Goal: Task Accomplishment & Management: Use online tool/utility

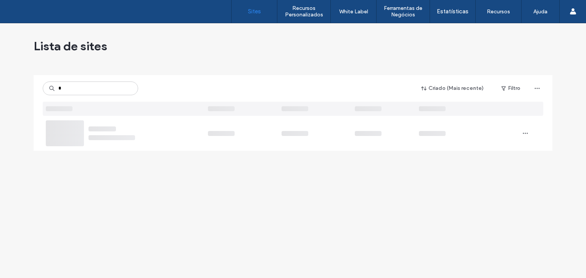
type input "*"
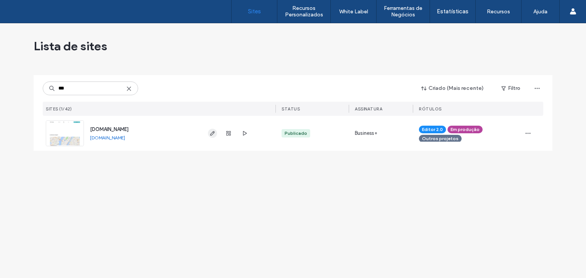
type input "***"
click at [213, 134] on use "button" at bounding box center [212, 133] width 5 height 5
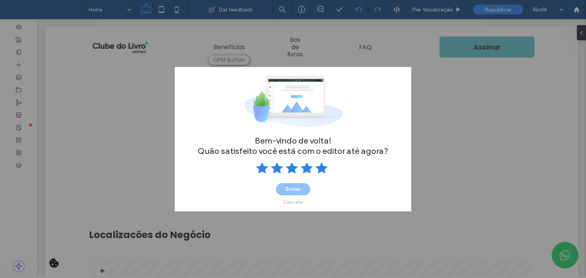
click at [320, 165] on use at bounding box center [321, 167] width 12 height 11
click at [298, 187] on button "Enviar" at bounding box center [293, 189] width 34 height 12
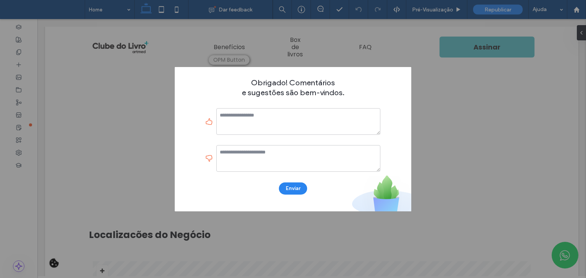
click at [298, 187] on button "Enviar" at bounding box center [293, 189] width 28 height 12
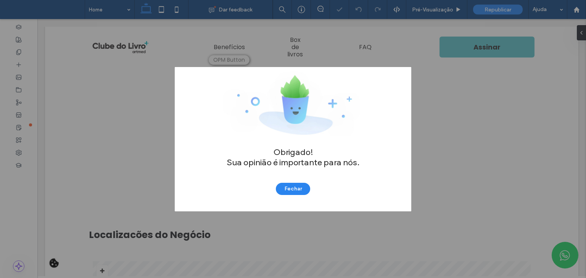
click at [298, 187] on button "Fechar" at bounding box center [293, 189] width 34 height 12
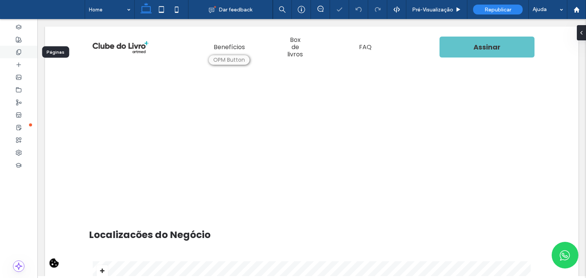
click at [14, 54] on div at bounding box center [18, 52] width 37 height 13
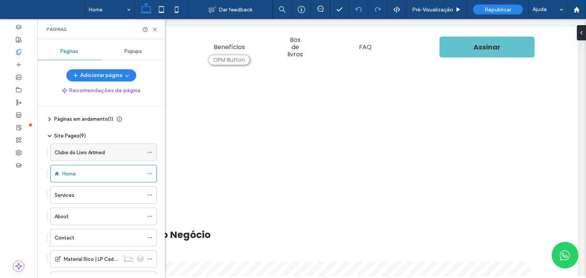
click at [88, 153] on label "Clube do Livro Artmed" at bounding box center [80, 152] width 50 height 13
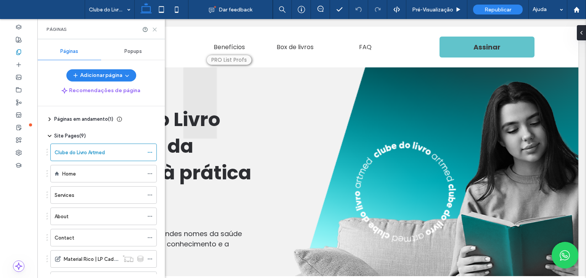
click at [157, 29] on icon at bounding box center [155, 30] width 6 height 6
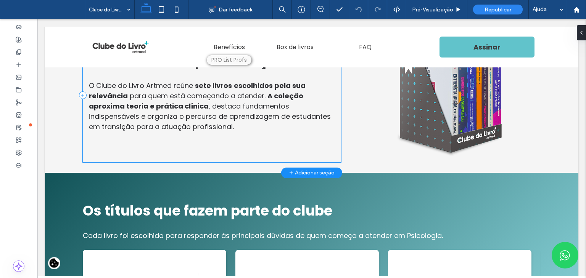
scroll to position [763, 0]
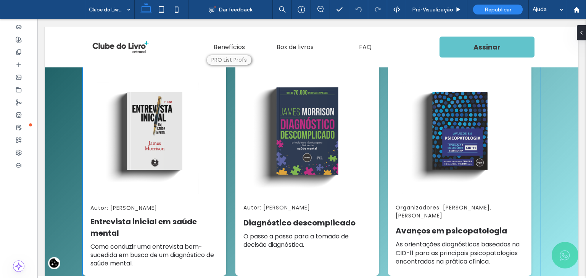
click at [236, 148] on div "Autor: [PERSON_NAME] Diagnóstico descomplicado O passo a passo para a tomada de…" at bounding box center [307, 159] width 143 height 198
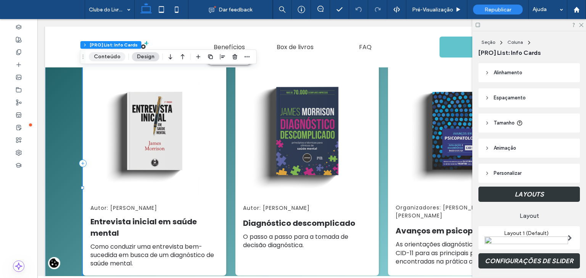
click at [105, 57] on button "Conteúdo" at bounding box center [107, 56] width 37 height 9
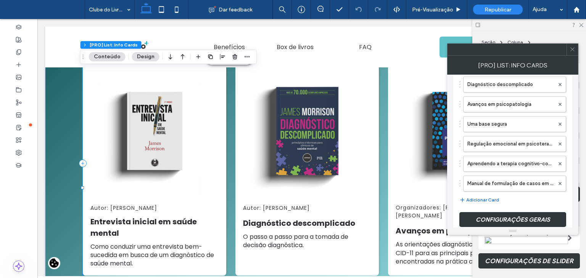
scroll to position [114, 0]
click at [492, 182] on label "Manual de formulação de casos em psicoterapia" at bounding box center [510, 183] width 87 height 15
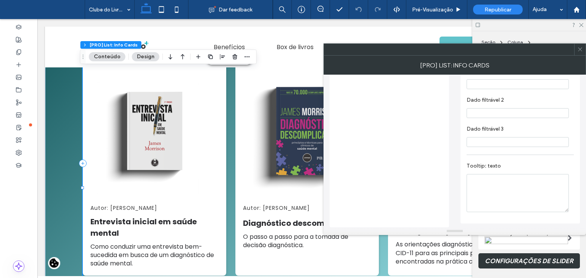
scroll to position [626, 0]
click at [582, 48] on icon at bounding box center [580, 50] width 6 height 6
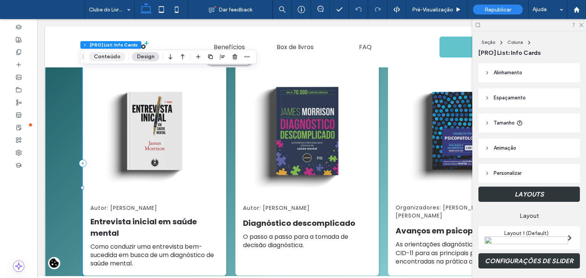
click at [111, 56] on button "Conteúdo" at bounding box center [107, 56] width 37 height 9
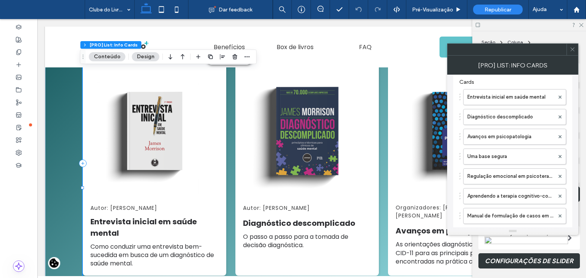
scroll to position [80, 0]
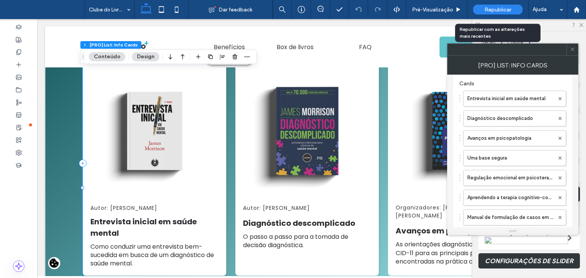
click at [503, 9] on span "Republicar" at bounding box center [497, 9] width 27 height 6
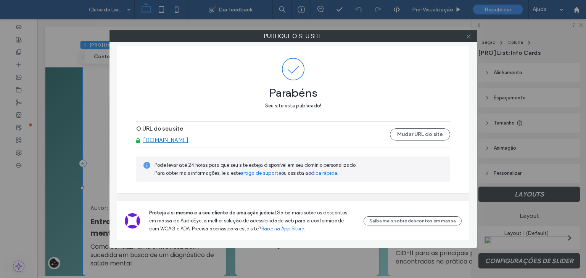
click at [469, 35] on icon at bounding box center [469, 37] width 6 height 6
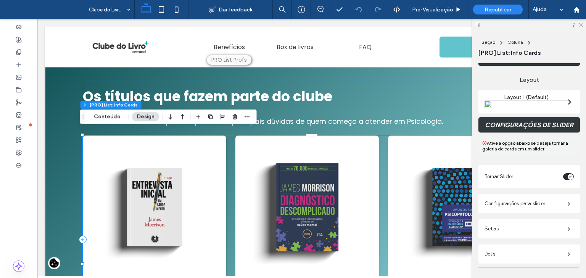
scroll to position [153, 0]
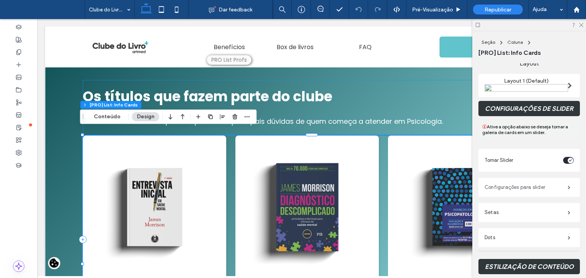
click at [507, 185] on label "Configurações para slider" at bounding box center [525, 187] width 83 height 15
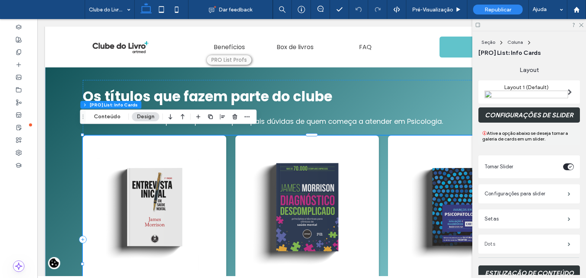
scroll to position [156, 0]
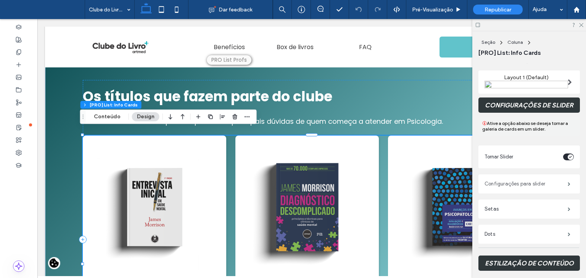
click at [511, 186] on label "Configurações para slider" at bounding box center [525, 184] width 83 height 15
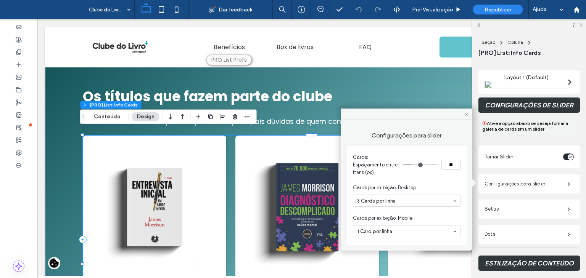
click at [580, 26] on use at bounding box center [581, 25] width 4 height 4
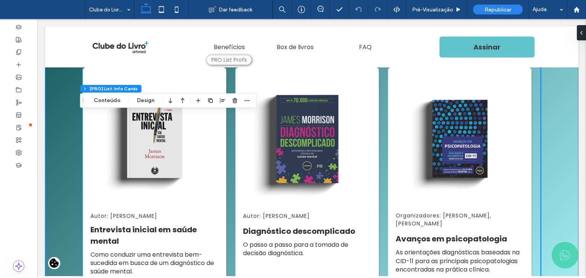
scroll to position [763, 0]
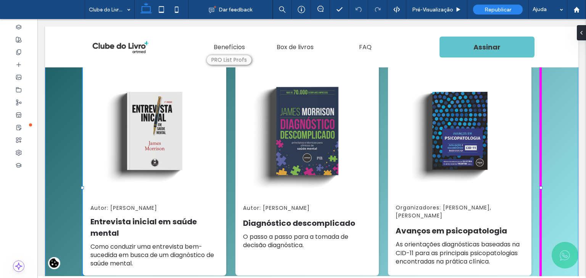
drag, startPoint x: 537, startPoint y: 182, endPoint x: 544, endPoint y: 180, distance: 7.5
click at [544, 180] on div "Os títulos que fazem parte do clube ﻿ Cada livro foi escolhido para responder à…" at bounding box center [311, 176] width 533 height 388
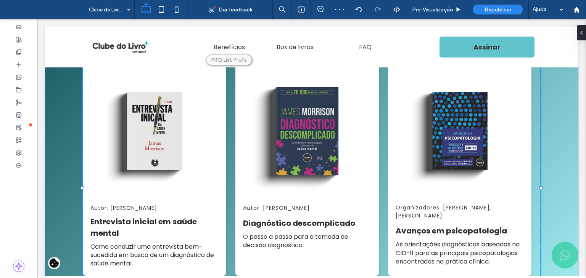
drag, startPoint x: 79, startPoint y: 183, endPoint x: 69, endPoint y: 185, distance: 10.0
click at [69, 185] on div "Os títulos que fazem parte do clube ﻿ Cada livro foi escolhido para responder à…" at bounding box center [311, 176] width 533 height 388
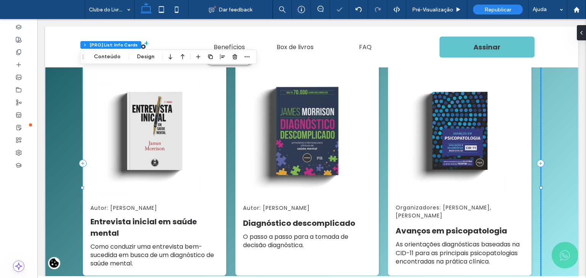
scroll to position [610, 0]
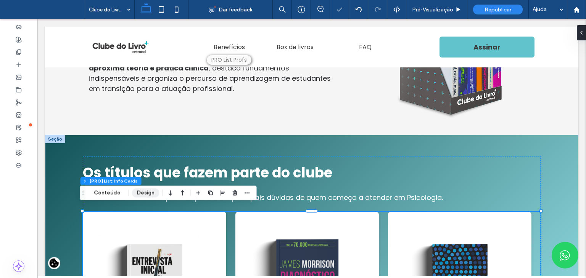
click at [140, 195] on button "Design" at bounding box center [145, 192] width 27 height 9
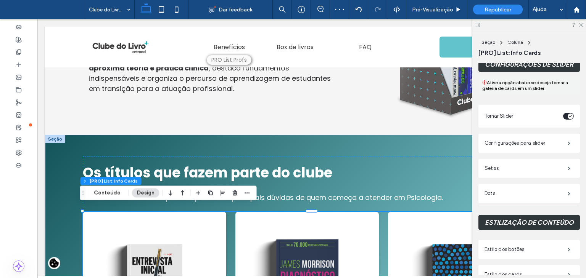
scroll to position [194, 0]
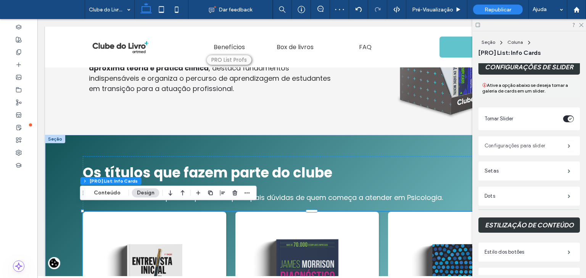
click at [527, 145] on label "Configurações para slider" at bounding box center [525, 145] width 83 height 15
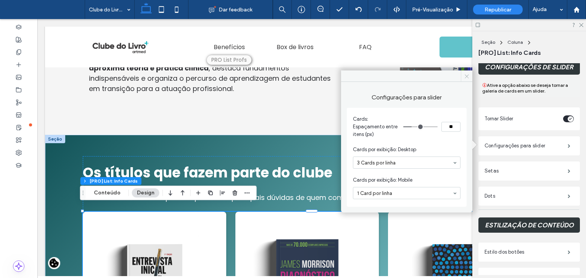
click at [464, 76] on icon at bounding box center [467, 77] width 6 height 6
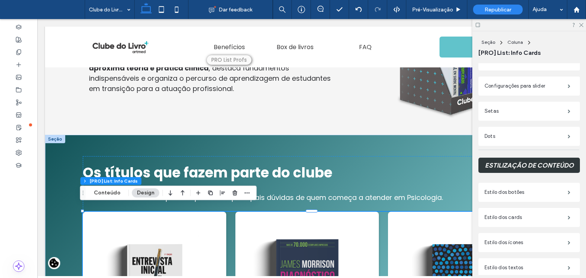
scroll to position [270, 0]
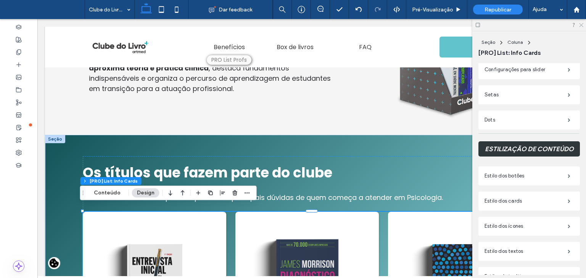
click at [581, 25] on use at bounding box center [581, 25] width 4 height 4
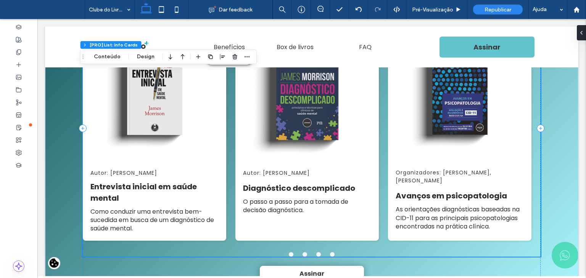
scroll to position [801, 0]
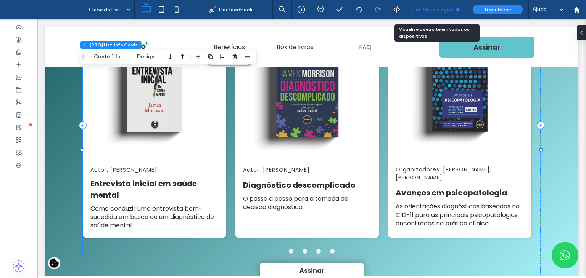
click at [435, 8] on span "Pré-Visualizaçāo" at bounding box center [432, 9] width 41 height 6
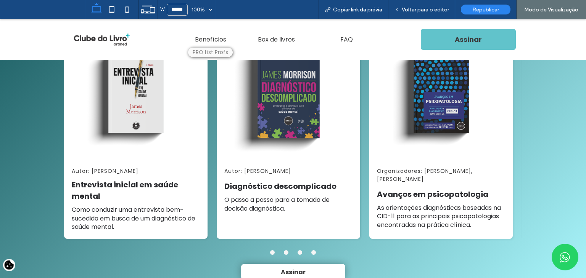
scroll to position [799, 0]
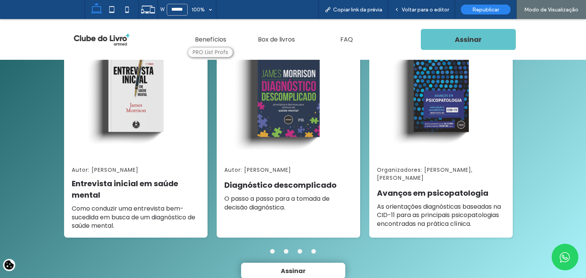
click at [0, 19] on label "❯" at bounding box center [0, 19] width 0 height 0
click at [518, 131] on div "Autor: [PERSON_NAME] Entrevista inicial em saúde mental Como conduzir uma entre…" at bounding box center [293, 137] width 458 height 233
drag, startPoint x: 518, startPoint y: 131, endPoint x: 475, endPoint y: 133, distance: 42.8
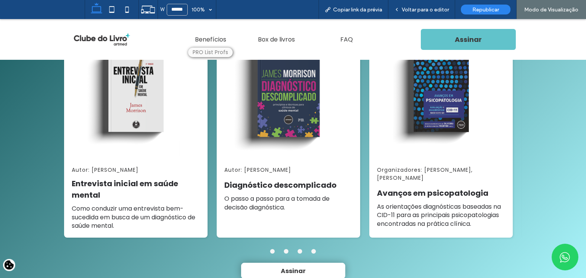
click at [475, 133] on div "Autor: [PERSON_NAME] Entrevista inicial em saúde mental Como conduzir uma entre…" at bounding box center [293, 137] width 458 height 233
click at [532, 140] on div "Os títulos que fazem parte do clube ﻿ Cada livro foi escolhido para responder à…" at bounding box center [293, 125] width 586 height 367
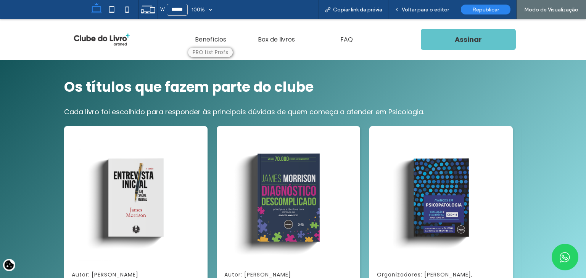
scroll to position [685, 0]
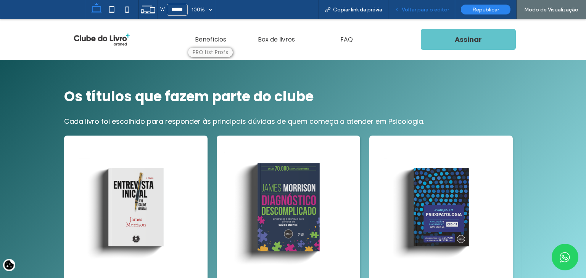
click at [412, 17] on div "Voltar para o editor" at bounding box center [421, 9] width 67 height 19
click at [412, 13] on div "Voltar para o editor" at bounding box center [421, 9] width 67 height 19
click at [412, 13] on span "Voltar para o editor" at bounding box center [425, 9] width 47 height 6
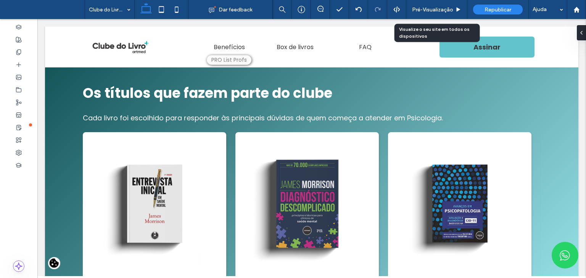
scroll to position [690, 0]
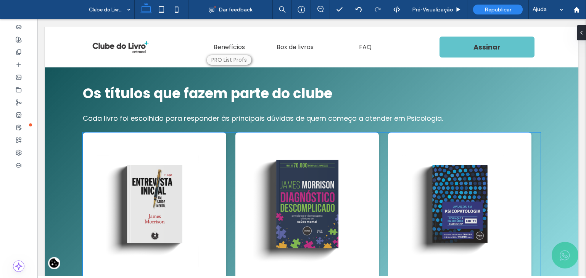
click at [227, 145] on div "Autor: [PERSON_NAME] Entrevista inicial em saúde mental Como conduzir uma entre…" at bounding box center [312, 249] width 458 height 233
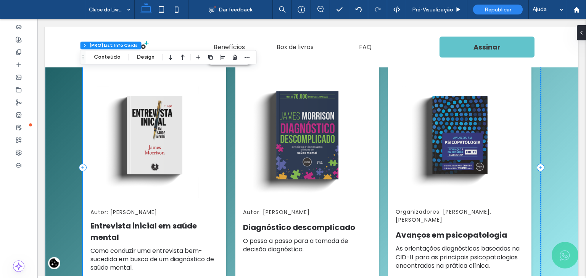
scroll to position [766, 0]
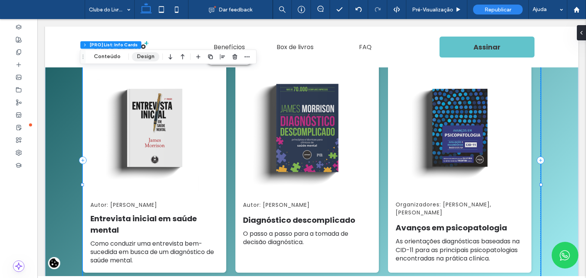
click at [148, 58] on button "Design" at bounding box center [145, 56] width 27 height 9
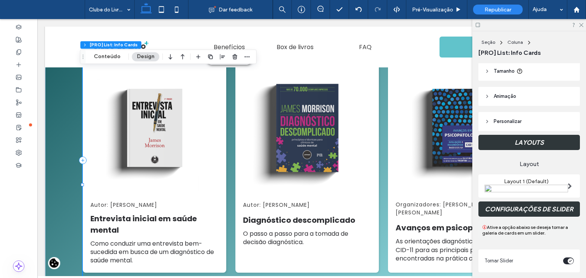
scroll to position [76, 0]
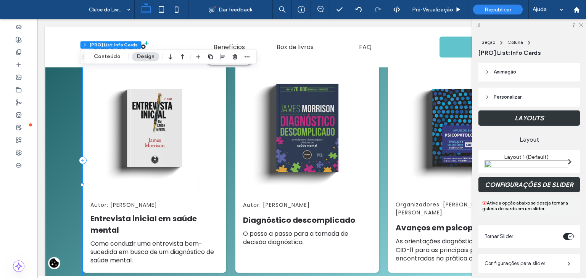
click at [519, 156] on span "Layout 1 (Default)" at bounding box center [526, 157] width 45 height 6
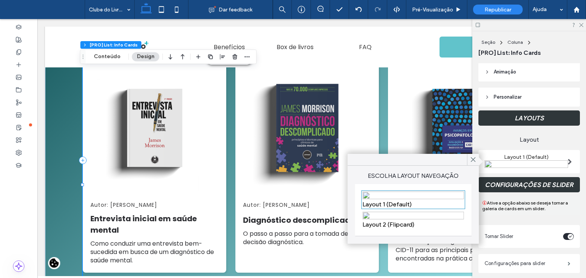
click at [549, 141] on span "Layout" at bounding box center [528, 140] width 101 height 8
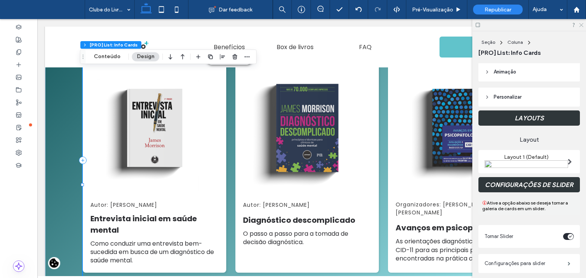
click at [583, 25] on icon at bounding box center [580, 24] width 5 height 5
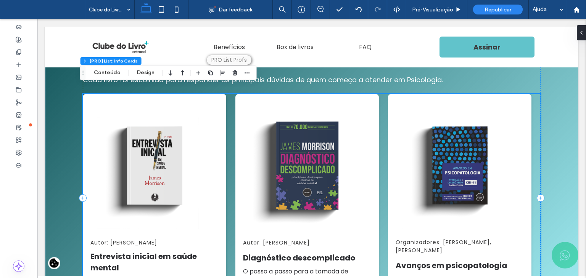
scroll to position [728, 0]
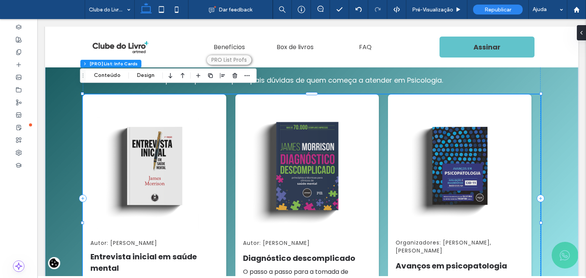
click at [101, 75] on button "Conteúdo" at bounding box center [107, 75] width 37 height 9
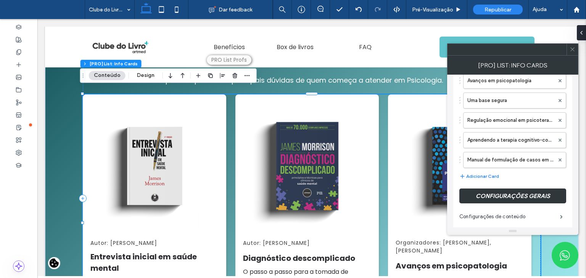
scroll to position [153, 0]
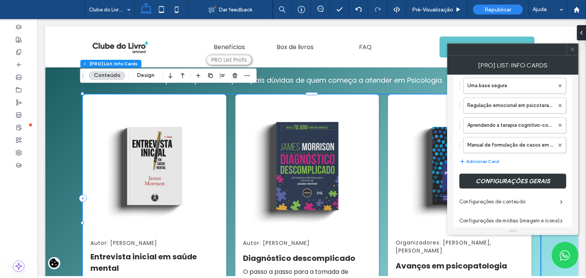
click at [571, 51] on icon at bounding box center [572, 50] width 6 height 6
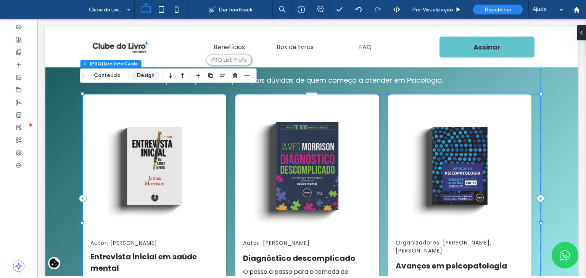
click at [142, 75] on button "Design" at bounding box center [145, 75] width 27 height 9
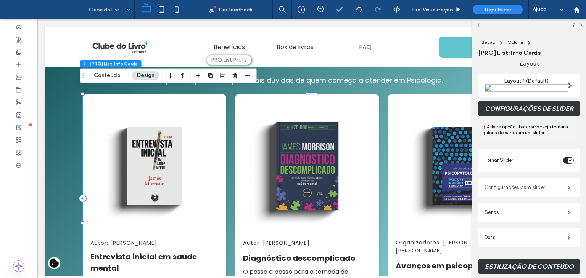
click at [507, 191] on label "Configurações para slider" at bounding box center [525, 187] width 83 height 15
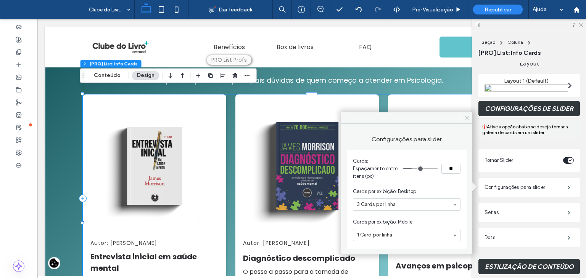
click at [466, 115] on icon at bounding box center [467, 118] width 6 height 6
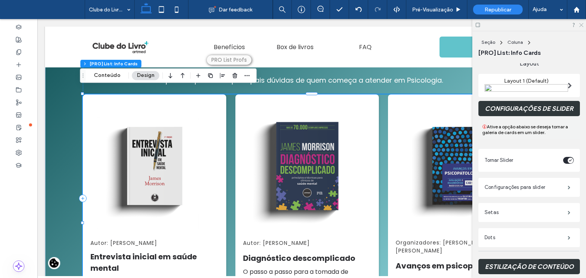
click at [582, 25] on icon at bounding box center [580, 24] width 5 height 5
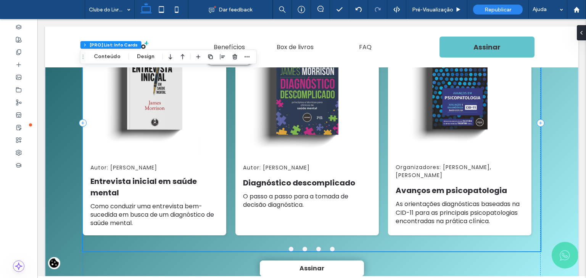
scroll to position [804, 0]
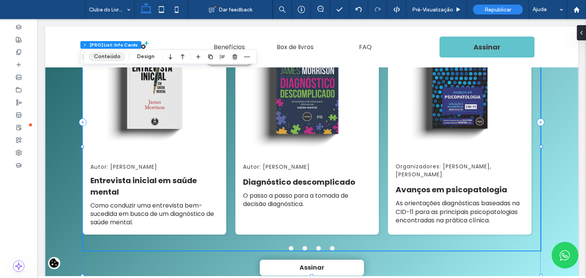
click at [104, 56] on button "Conteúdo" at bounding box center [107, 56] width 37 height 9
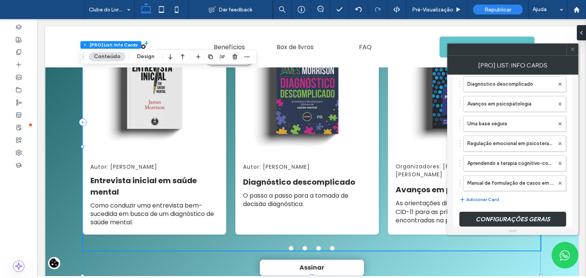
click at [480, 197] on button "Adicionar Card" at bounding box center [479, 199] width 40 height 9
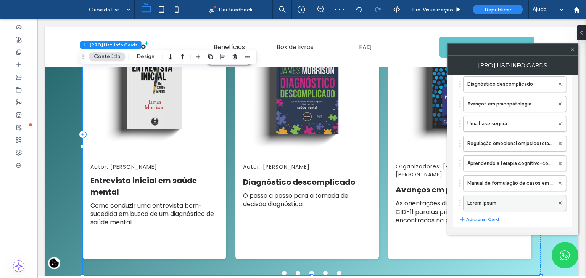
click at [486, 206] on label "Lorem Ipsum" at bounding box center [510, 203] width 87 height 15
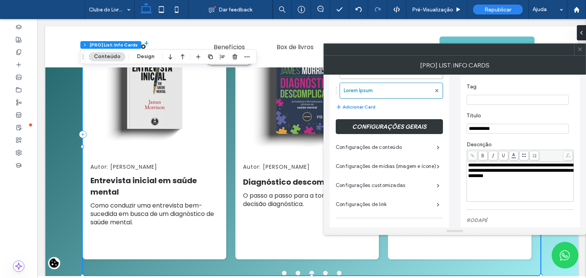
scroll to position [229, 0]
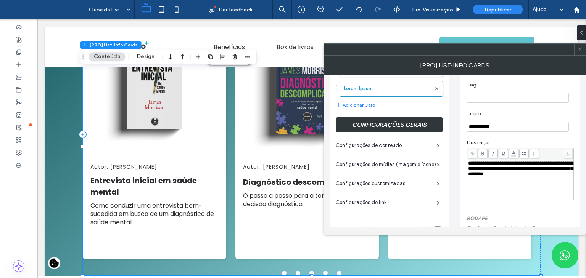
click at [492, 132] on div "**********" at bounding box center [519, 127] width 107 height 10
type input "*"
click at [496, 113] on label "Título" at bounding box center [518, 115] width 104 height 8
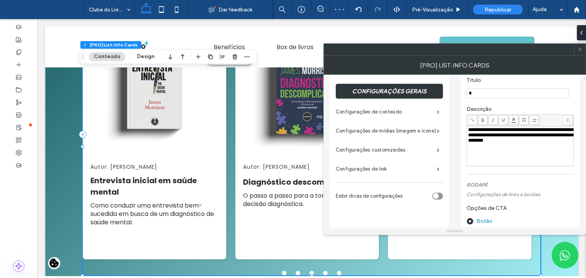
scroll to position [343, 0]
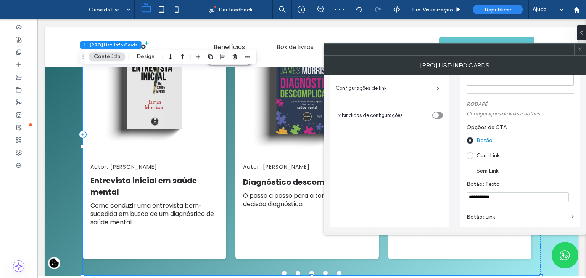
click at [580, 48] on icon at bounding box center [580, 50] width 6 height 6
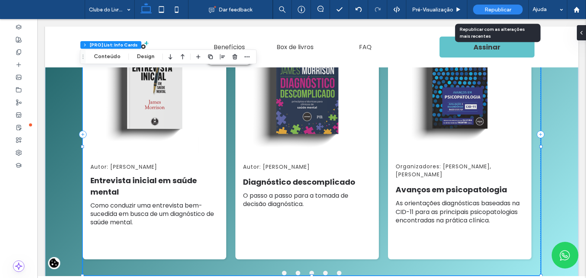
click at [502, 6] on span "Republicar" at bounding box center [497, 9] width 27 height 6
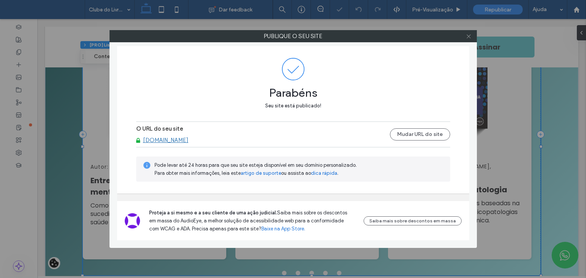
click at [468, 37] on icon at bounding box center [469, 37] width 6 height 6
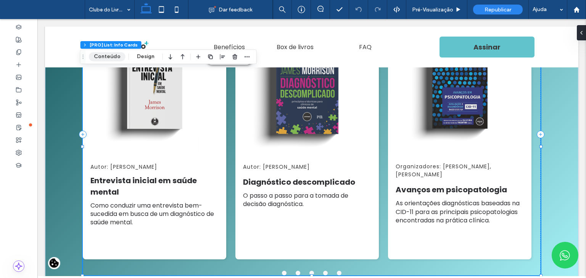
click at [108, 55] on button "Conteúdo" at bounding box center [107, 56] width 37 height 9
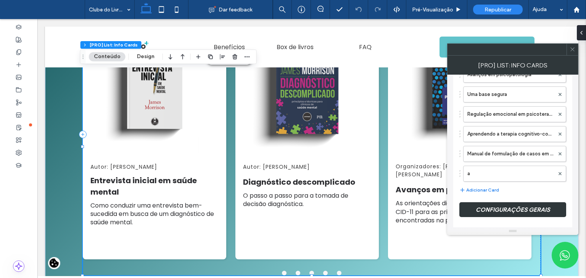
scroll to position [153, 0]
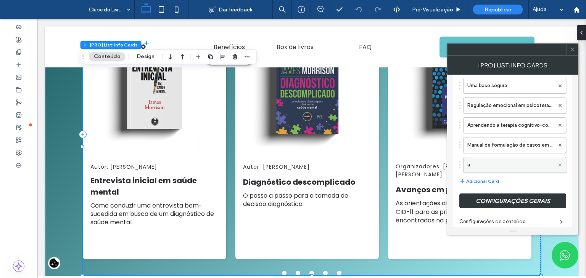
click at [559, 163] on use at bounding box center [559, 164] width 3 height 3
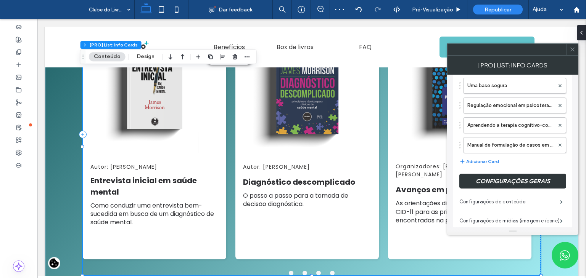
click at [571, 52] on icon at bounding box center [572, 50] width 6 height 6
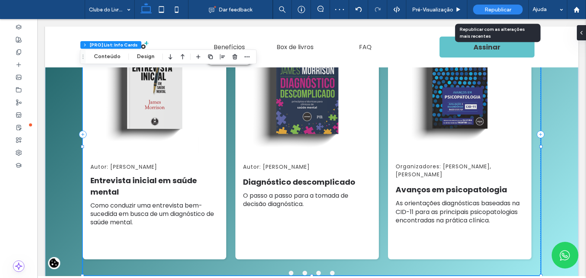
click at [485, 11] on span "Republicar" at bounding box center [497, 9] width 27 height 6
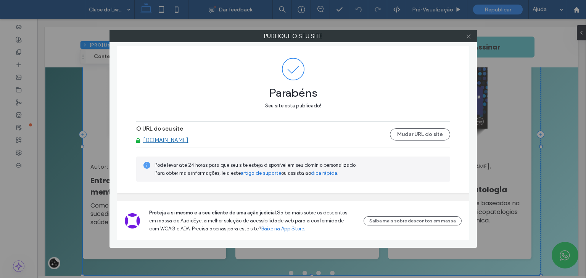
click at [468, 35] on icon at bounding box center [469, 37] width 6 height 6
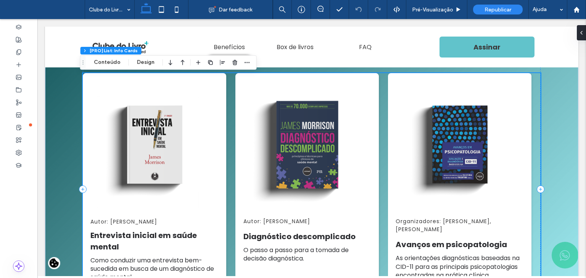
scroll to position [728, 0]
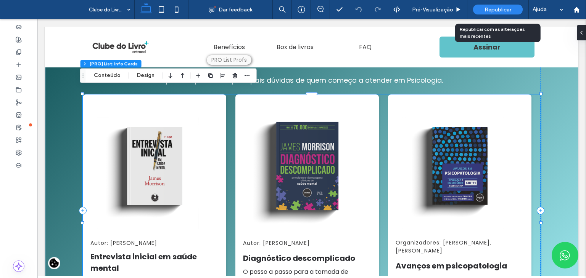
click at [518, 5] on div "Republicar" at bounding box center [498, 10] width 50 height 10
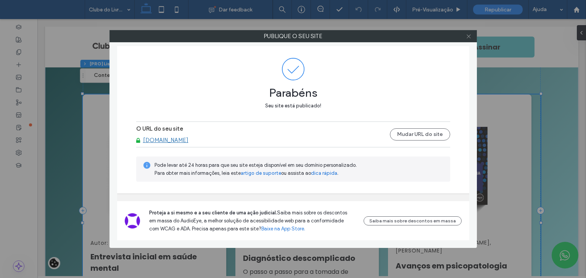
click at [467, 36] on icon at bounding box center [469, 37] width 6 height 6
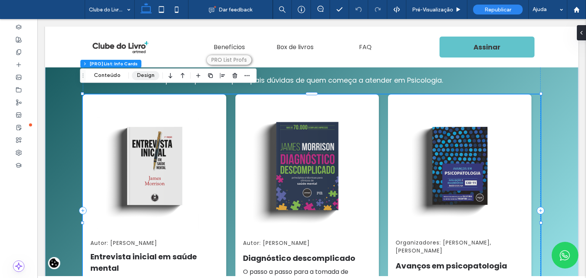
click at [146, 72] on button "Design" at bounding box center [145, 75] width 27 height 9
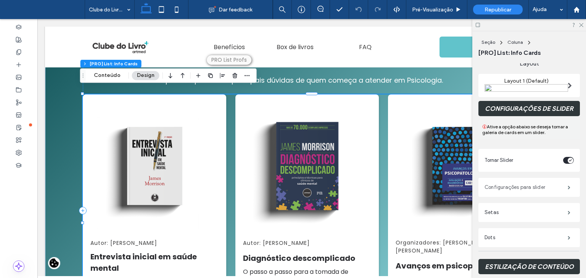
click at [507, 188] on label "Configurações para slider" at bounding box center [525, 187] width 83 height 15
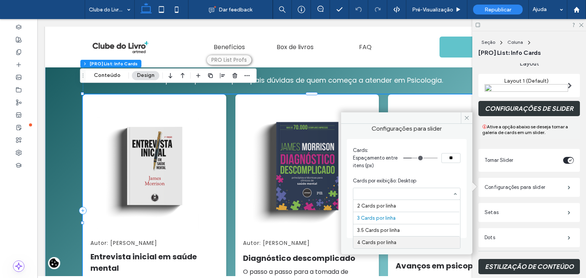
scroll to position [0, 0]
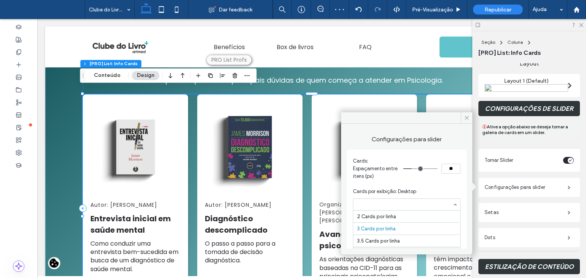
click at [386, 199] on div at bounding box center [406, 204] width 107 height 11
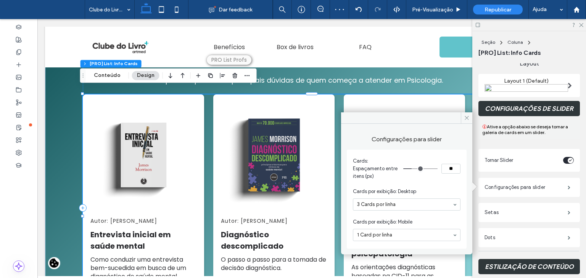
click at [376, 196] on section "Cards por exibição: Desktop 3 Cards por linha" at bounding box center [407, 199] width 108 height 31
click at [469, 116] on icon at bounding box center [467, 118] width 6 height 6
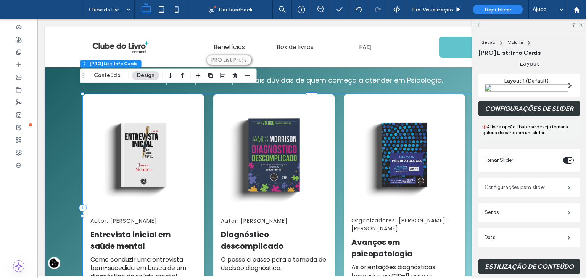
click at [507, 188] on label "Configurações para slider" at bounding box center [525, 187] width 83 height 15
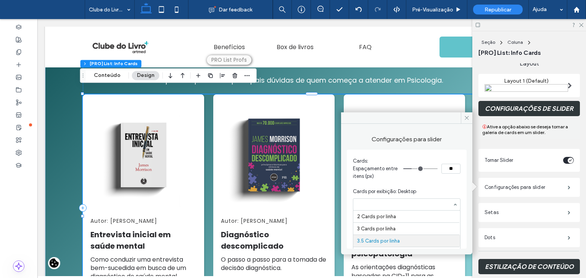
click at [385, 179] on div "Cards: Espaçamento entre itens (px) ** Cards por exibição: Desktop 2 Cards por …" at bounding box center [407, 199] width 120 height 99
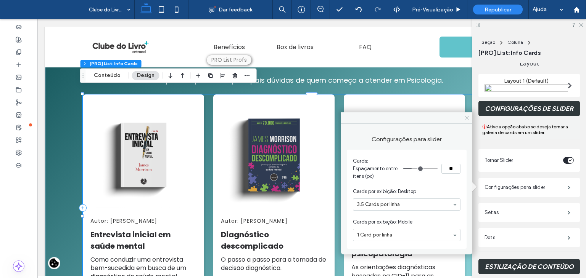
click at [465, 114] on span at bounding box center [466, 118] width 11 height 11
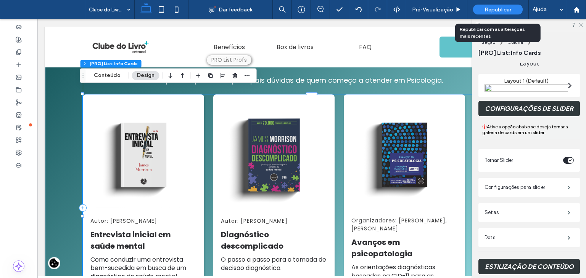
click at [493, 6] on span "Republicar" at bounding box center [497, 9] width 27 height 6
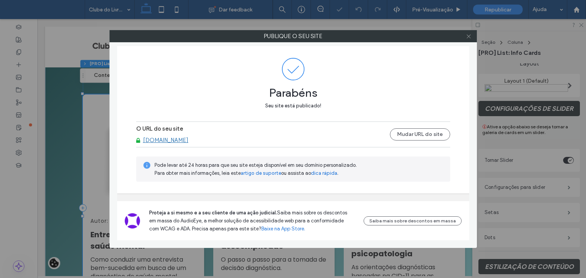
click at [468, 36] on use at bounding box center [468, 36] width 4 height 4
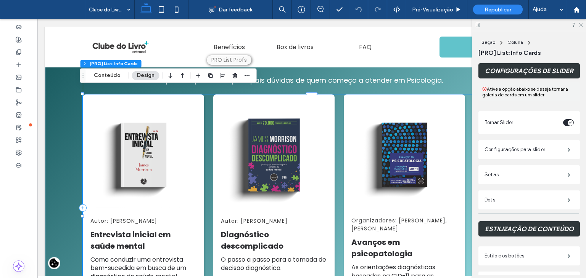
scroll to position [191, 0]
click at [532, 154] on label "Configurações para slider" at bounding box center [525, 149] width 83 height 15
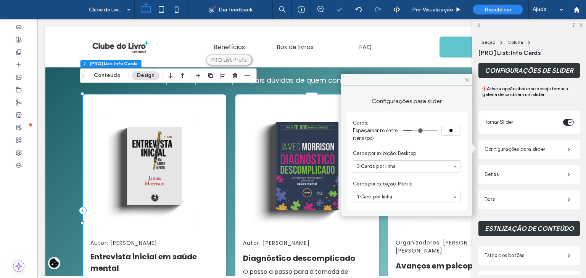
click at [390, 137] on section "Cards: Espaçamento entre itens (px) **" at bounding box center [407, 131] width 108 height 31
click at [466, 80] on icon at bounding box center [467, 80] width 6 height 6
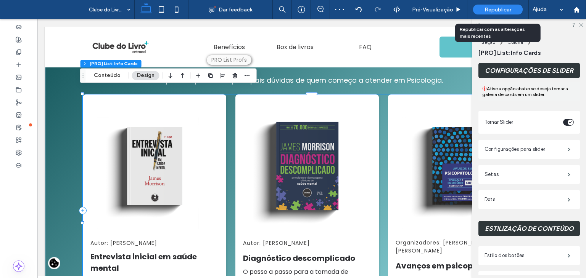
click at [500, 8] on span "Republicar" at bounding box center [497, 9] width 27 height 6
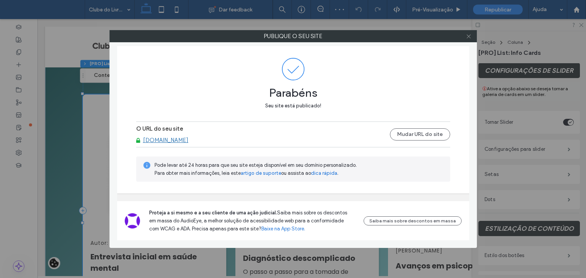
click at [466, 34] on icon at bounding box center [469, 37] width 6 height 6
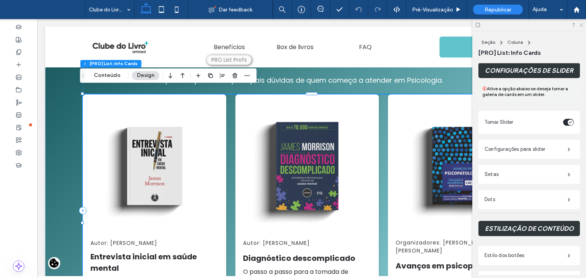
click at [582, 26] on icon at bounding box center [580, 24] width 5 height 5
